Goal: Task Accomplishment & Management: Manage account settings

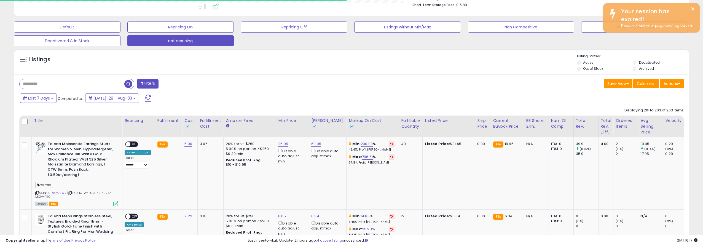
scroll to position [113, 393]
